Goal: Task Accomplishment & Management: Use online tool/utility

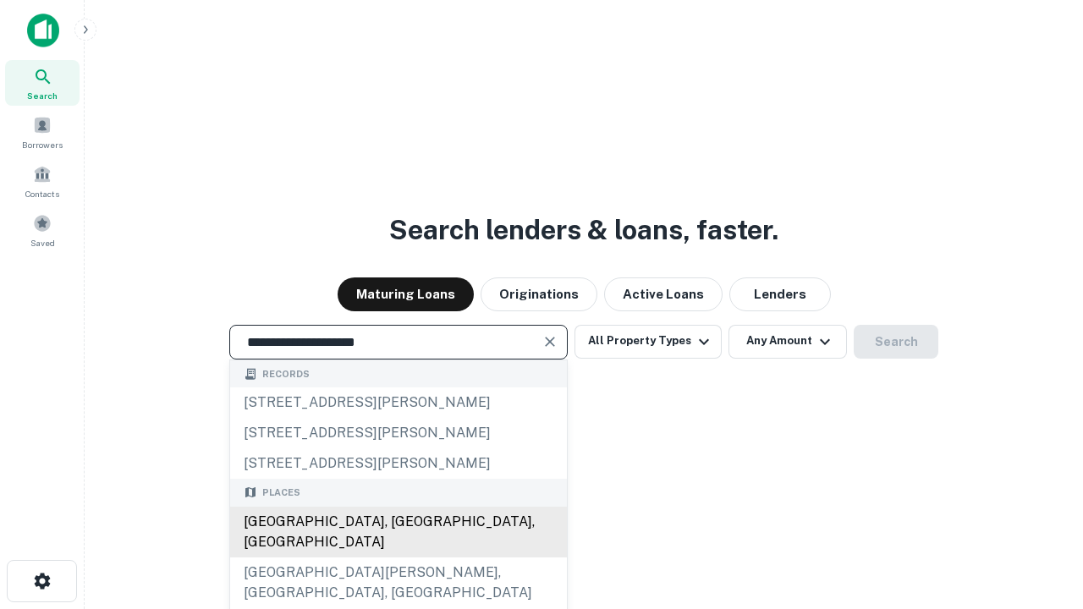
click at [398, 557] on div "[GEOGRAPHIC_DATA], [GEOGRAPHIC_DATA], [GEOGRAPHIC_DATA]" at bounding box center [398, 532] width 337 height 51
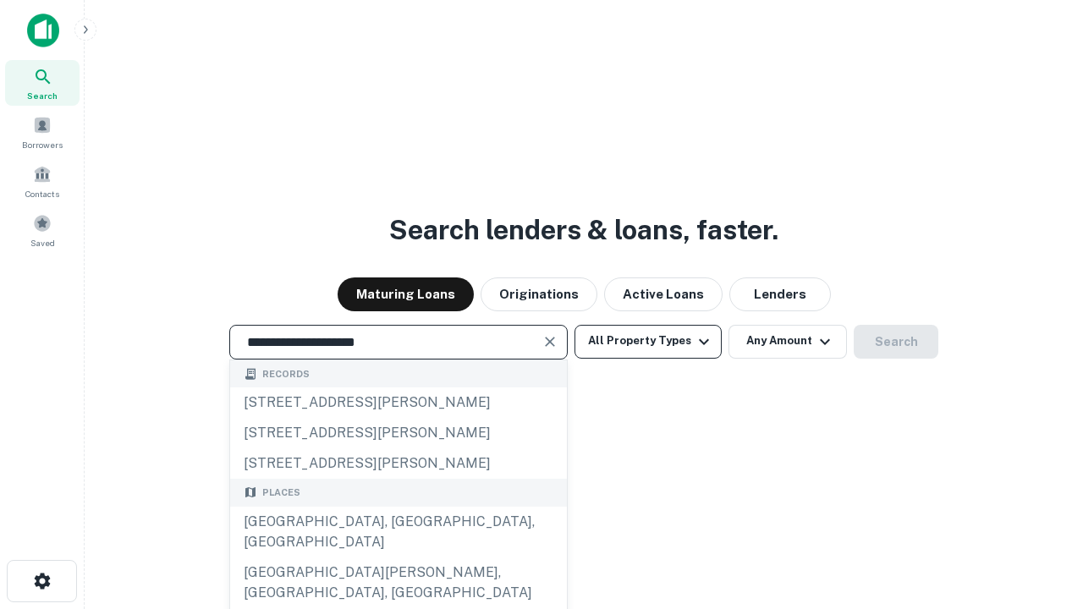
type input "**********"
click at [648, 341] on button "All Property Types" at bounding box center [647, 342] width 147 height 34
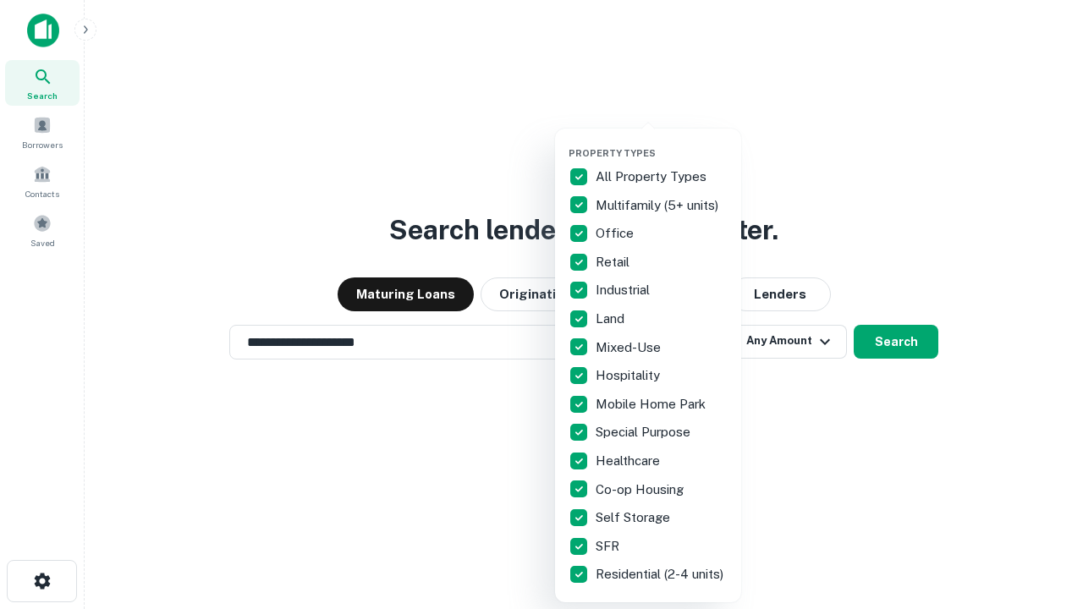
click at [661, 142] on button "button" at bounding box center [661, 142] width 186 height 1
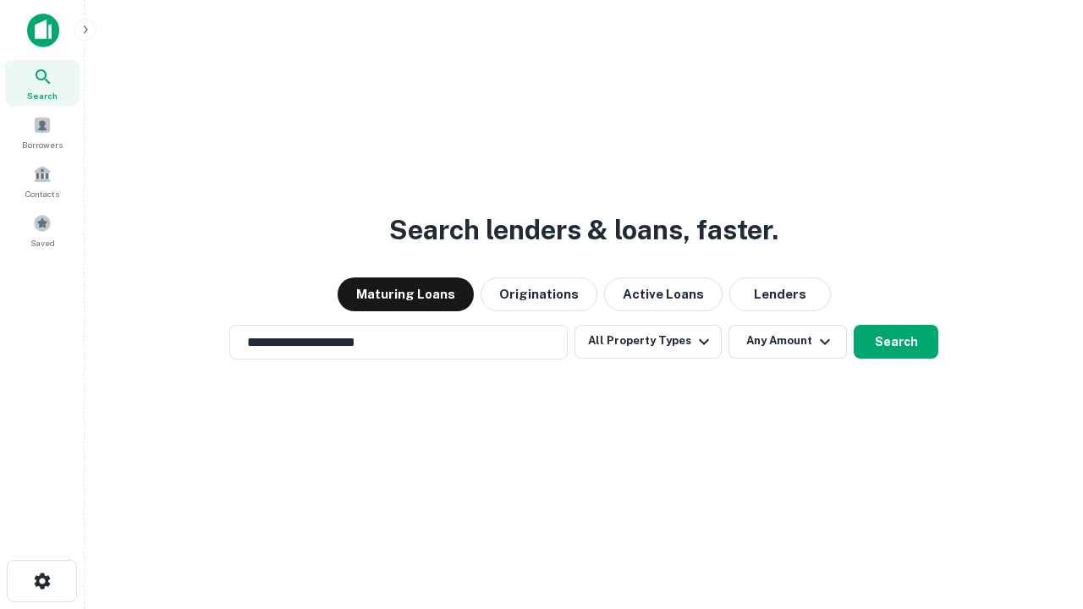
scroll to position [26, 0]
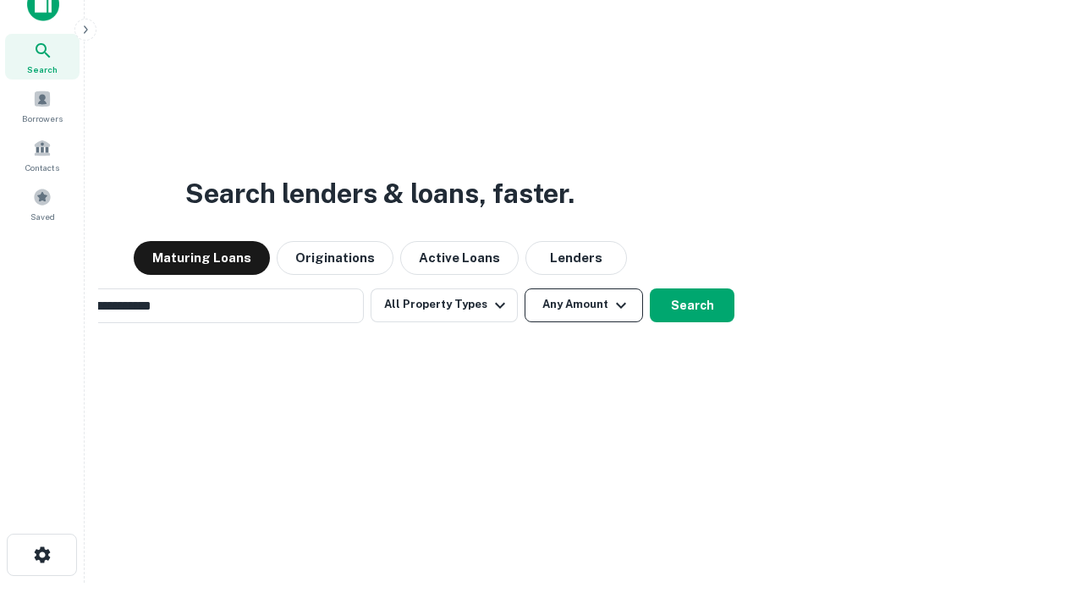
click at [524, 288] on button "Any Amount" at bounding box center [583, 305] width 118 height 34
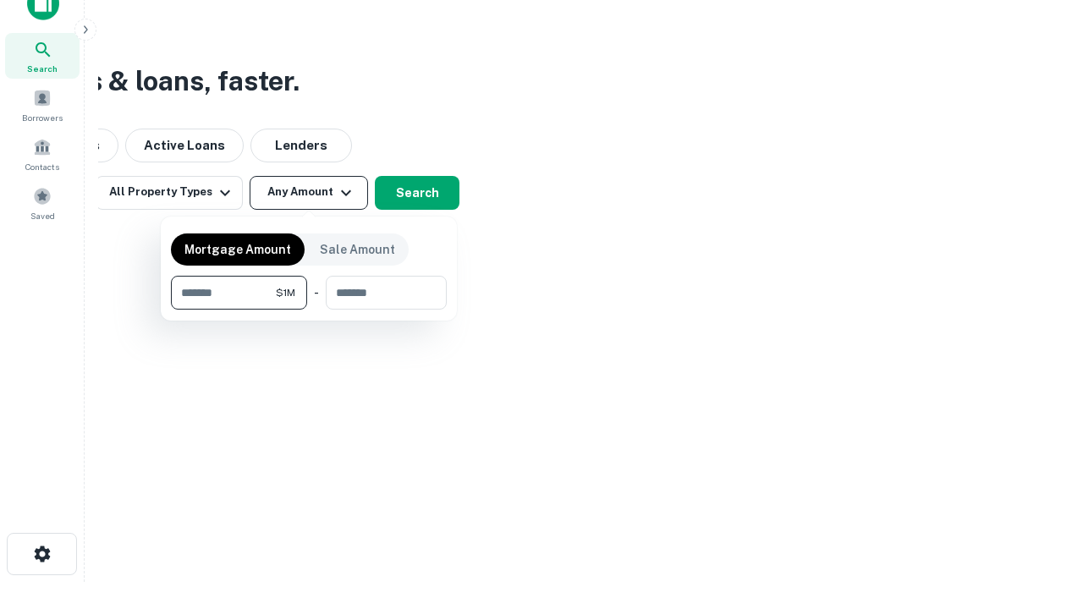
type input "*******"
click at [309, 310] on button "button" at bounding box center [309, 310] width 276 height 1
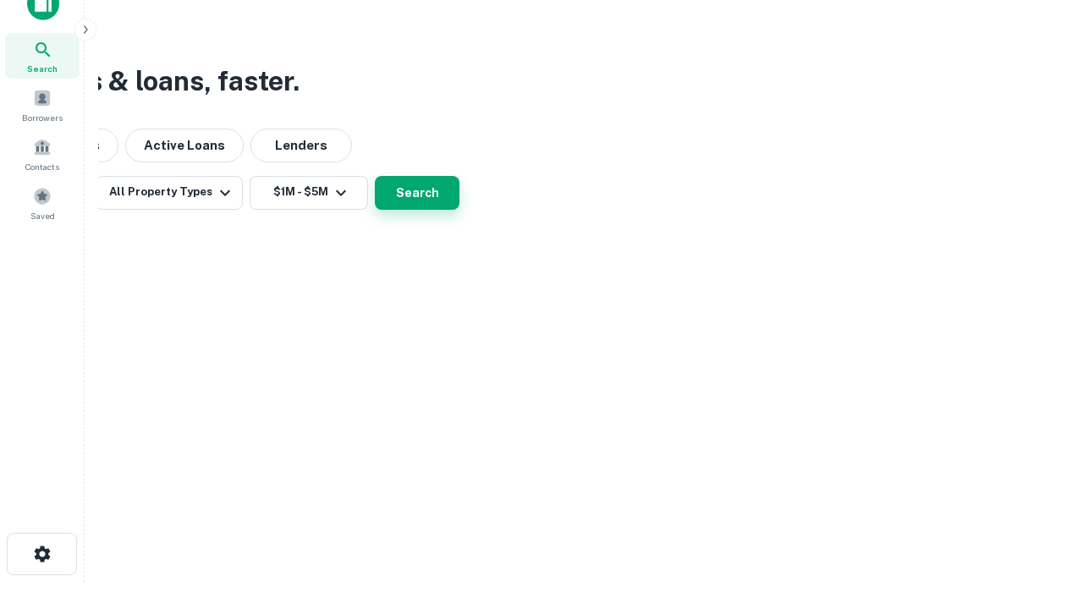
click at [459, 210] on button "Search" at bounding box center [417, 193] width 85 height 34
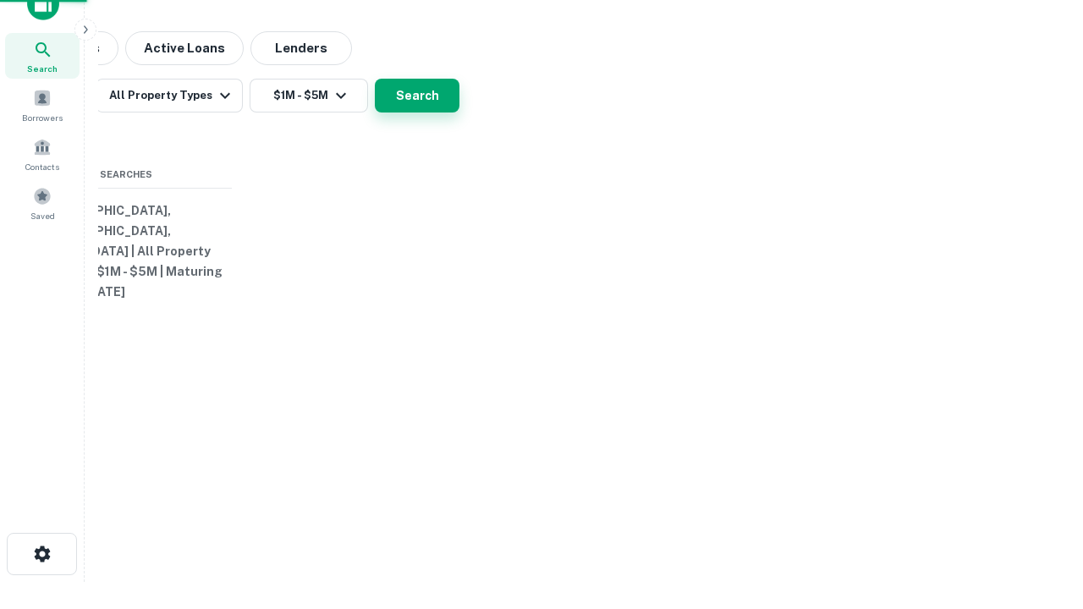
scroll to position [26, 0]
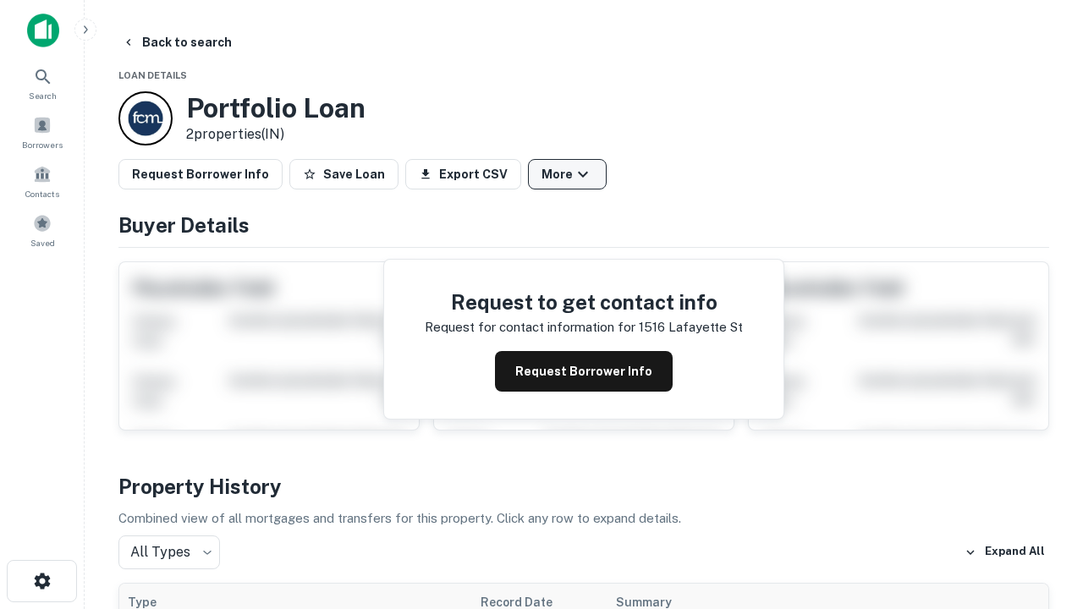
click at [567, 174] on button "More" at bounding box center [567, 174] width 79 height 30
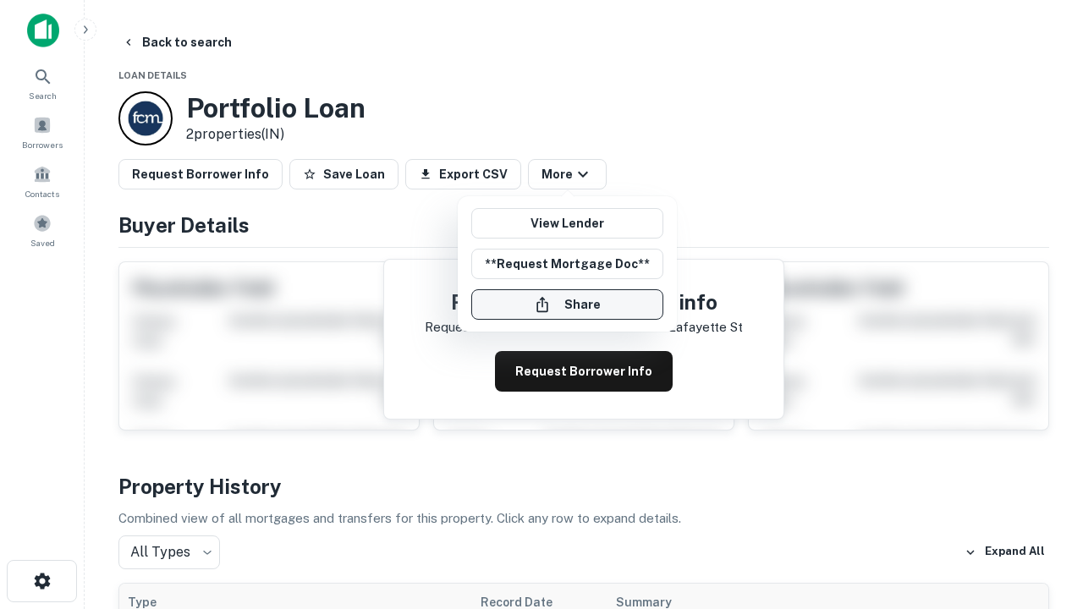
click at [567, 305] on button "Share" at bounding box center [567, 304] width 192 height 30
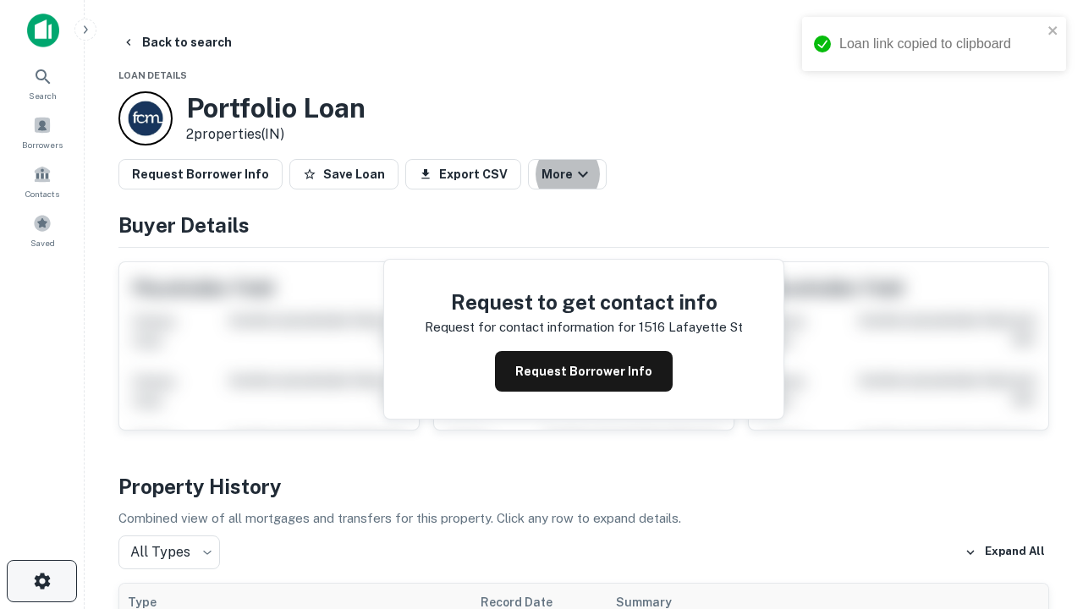
click at [41, 581] on icon "button" at bounding box center [42, 581] width 20 height 20
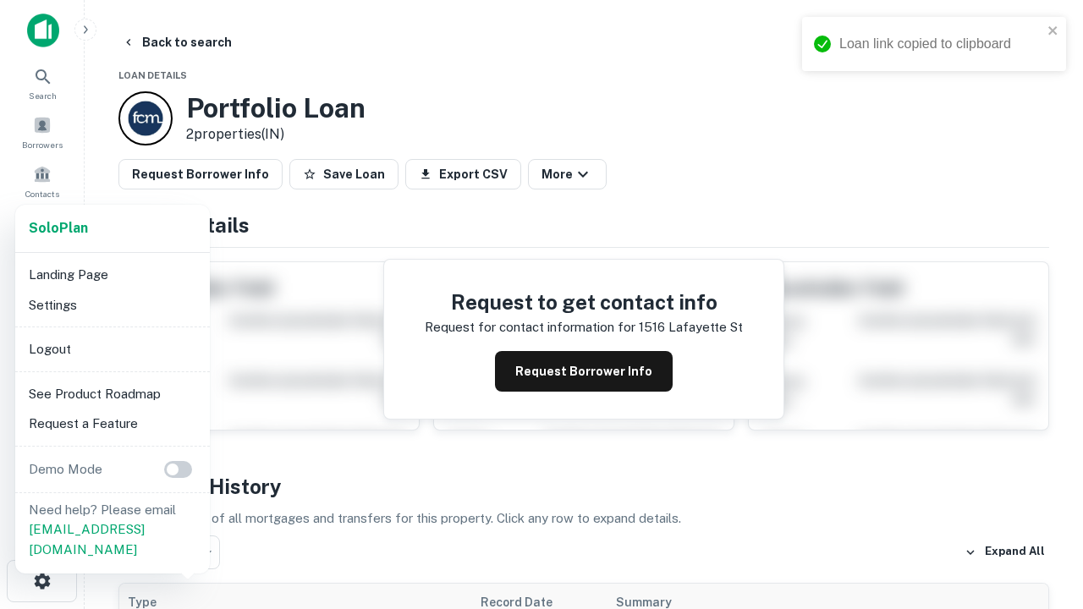
click at [112, 348] on li "Logout" at bounding box center [112, 349] width 181 height 30
